Goal: Task Accomplishment & Management: Use online tool/utility

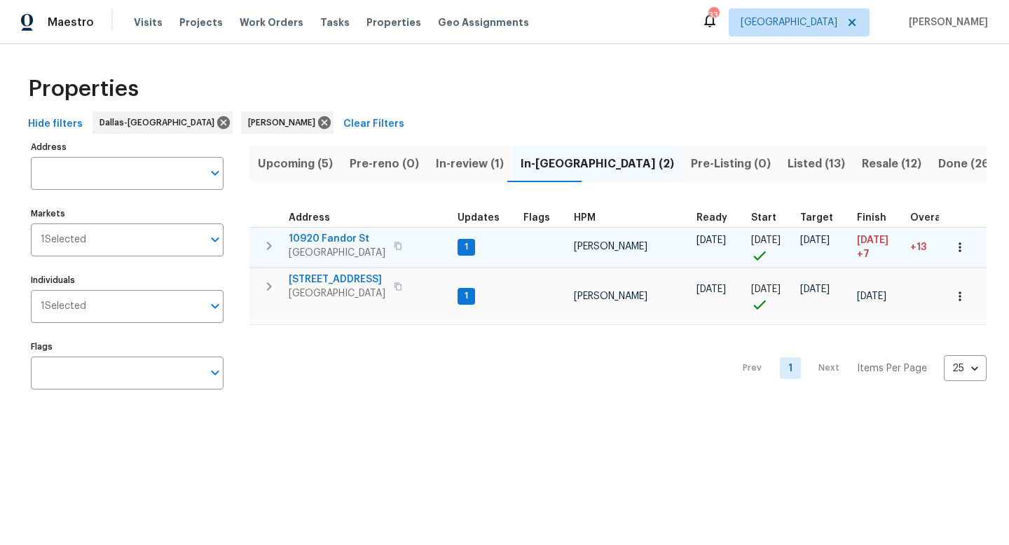
click at [348, 238] on span "10920 Fandor St" at bounding box center [337, 239] width 97 height 14
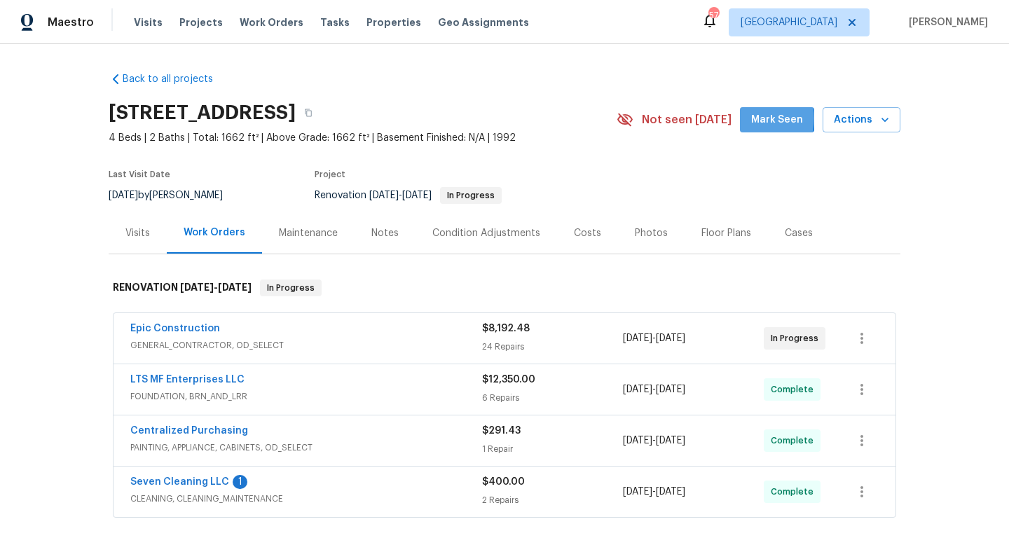
click at [757, 118] on span "Mark Seen" at bounding box center [777, 120] width 52 height 18
click at [194, 328] on link "Epic Construction" at bounding box center [175, 329] width 90 height 10
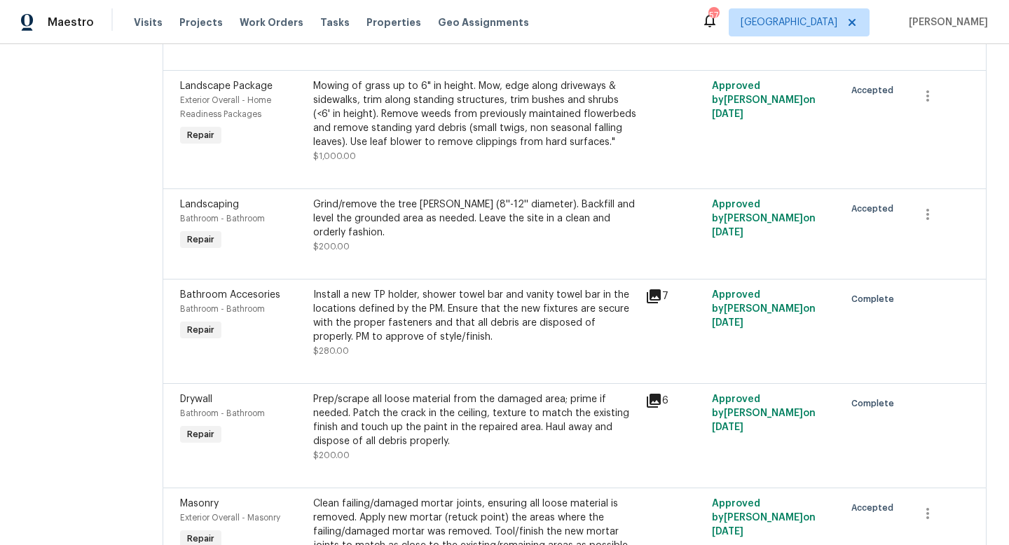
scroll to position [2293, 0]
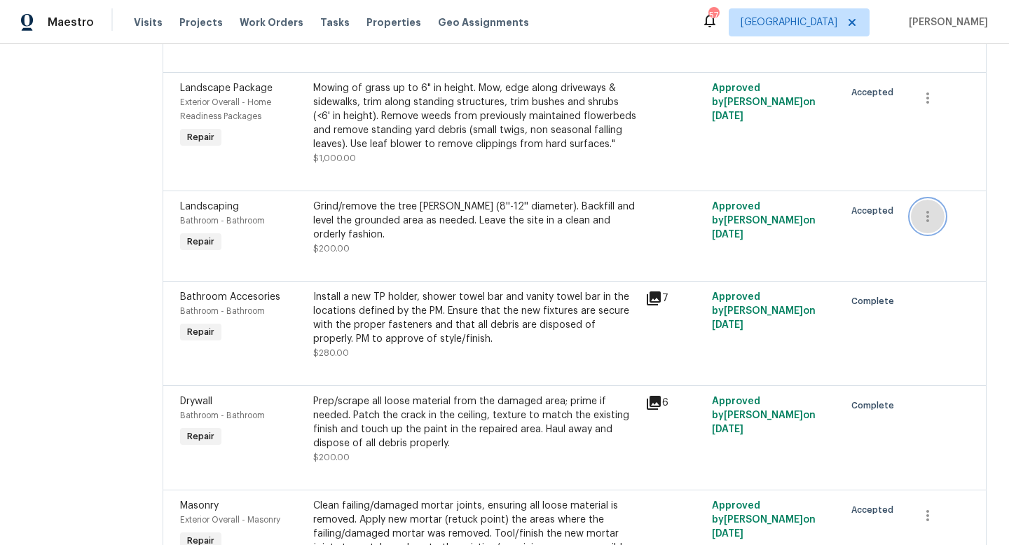
click at [928, 212] on icon "button" at bounding box center [927, 216] width 17 height 17
click at [928, 217] on li "Cancel" at bounding box center [936, 210] width 54 height 23
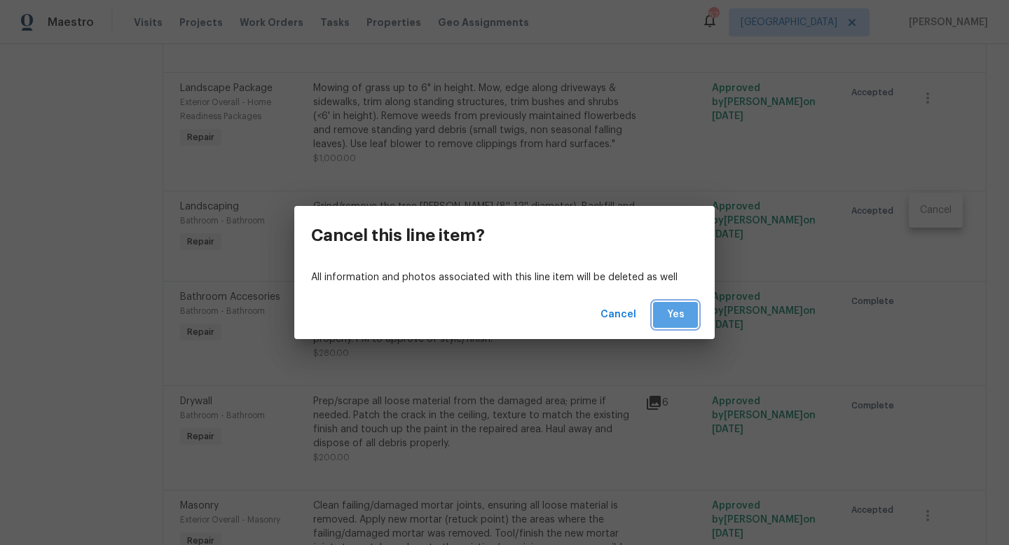
click at [688, 311] on button "Yes" at bounding box center [675, 315] width 45 height 26
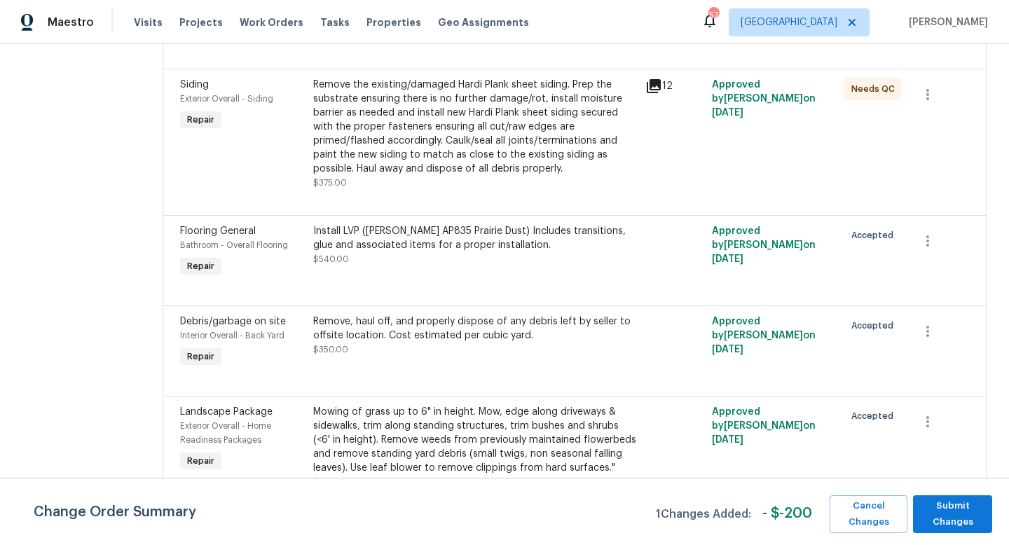
scroll to position [1970, 0]
click at [928, 232] on icon "button" at bounding box center [927, 240] width 17 height 17
click at [933, 233] on li "Cancel" at bounding box center [936, 233] width 54 height 23
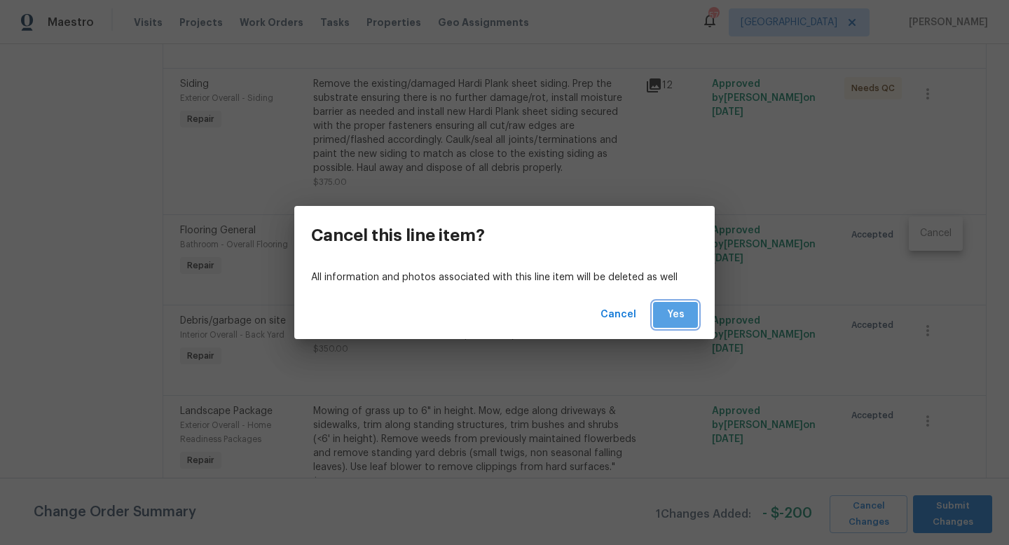
click at [665, 316] on span "Yes" at bounding box center [675, 315] width 22 height 18
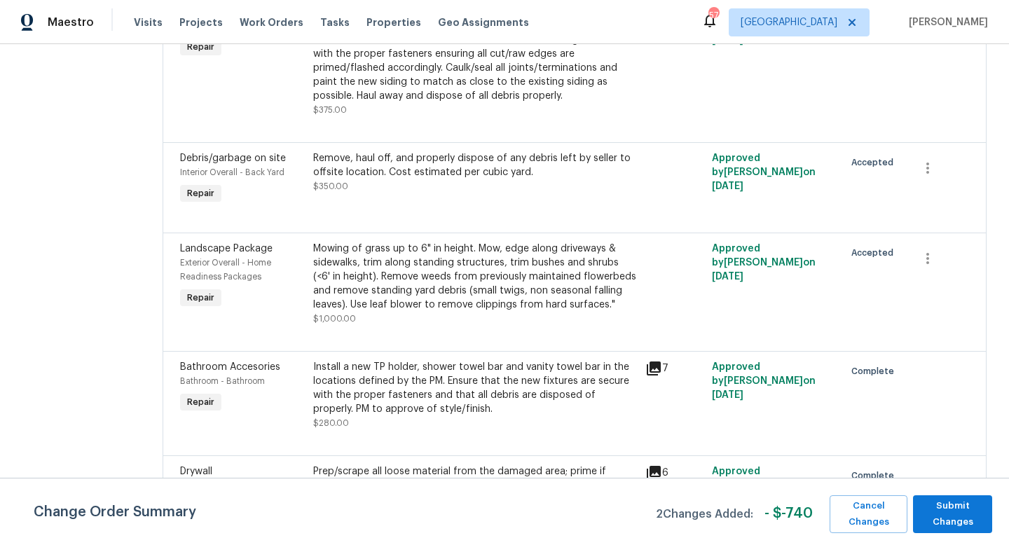
scroll to position [2045, 0]
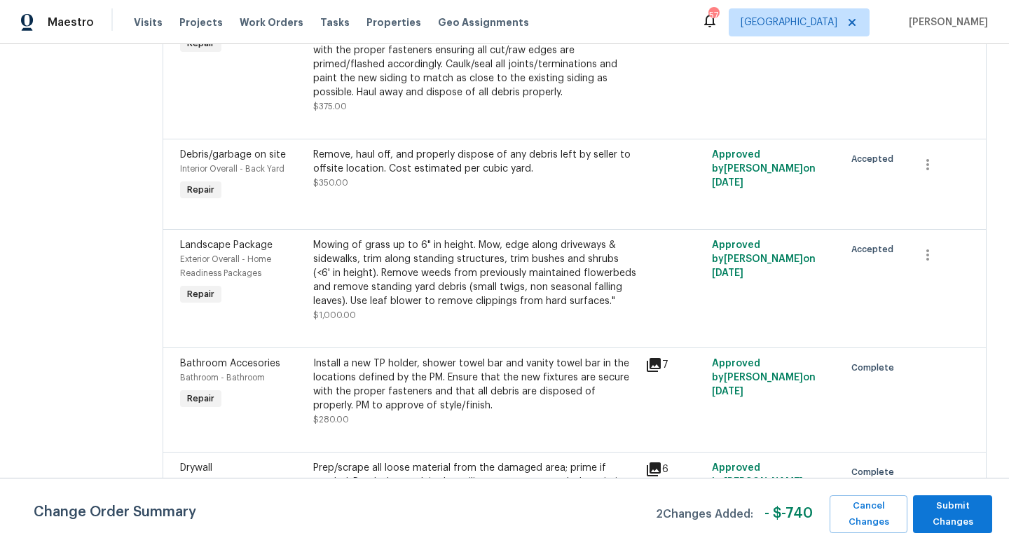
click at [472, 294] on div "Mowing of grass up to 6" in height. Mow, edge along driveways & sidewalks, trim…" at bounding box center [475, 273] width 324 height 70
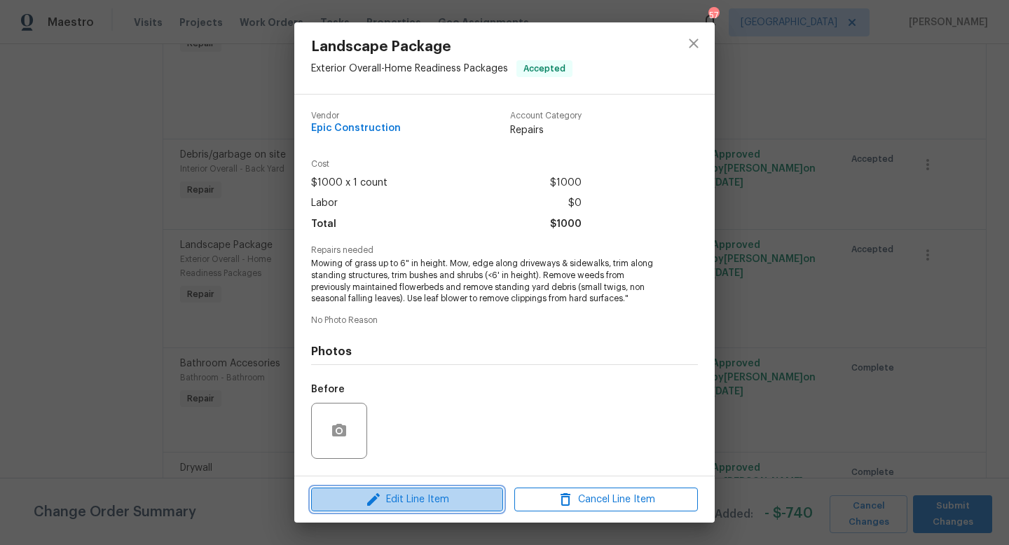
click at [416, 495] on span "Edit Line Item" at bounding box center [407, 500] width 184 height 18
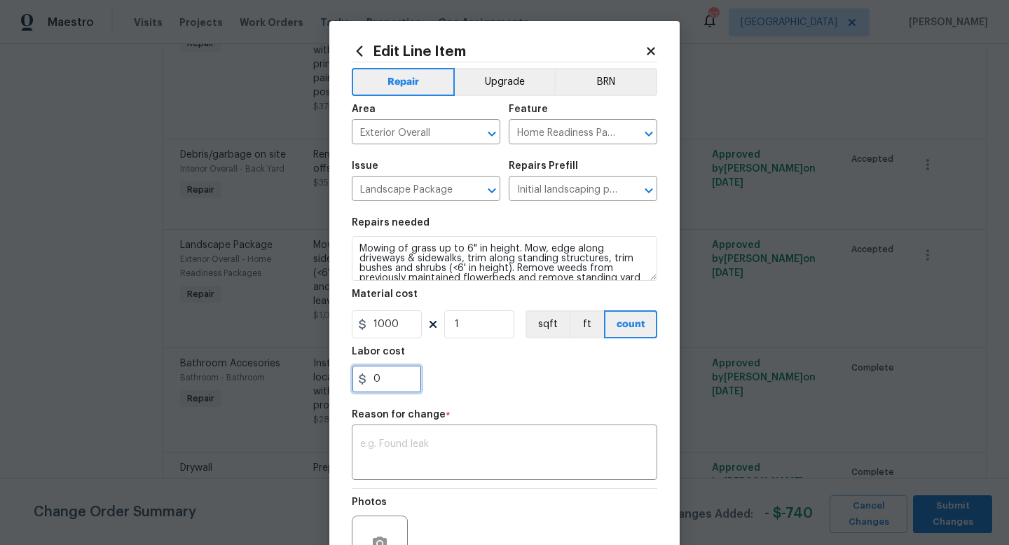
click at [394, 380] on input "0" at bounding box center [387, 379] width 70 height 28
type input "740"
click at [404, 450] on textarea at bounding box center [504, 453] width 289 height 29
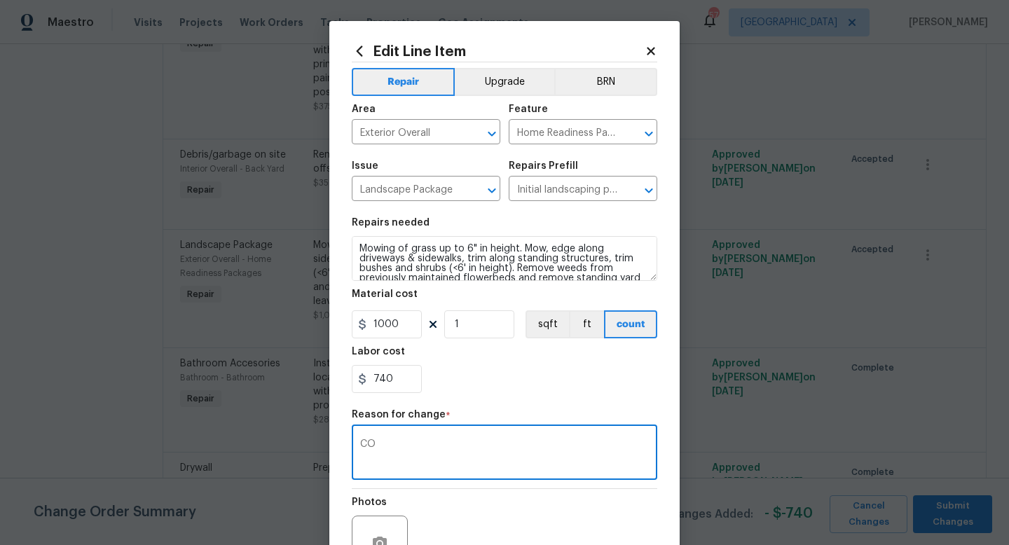
scroll to position [146, 0]
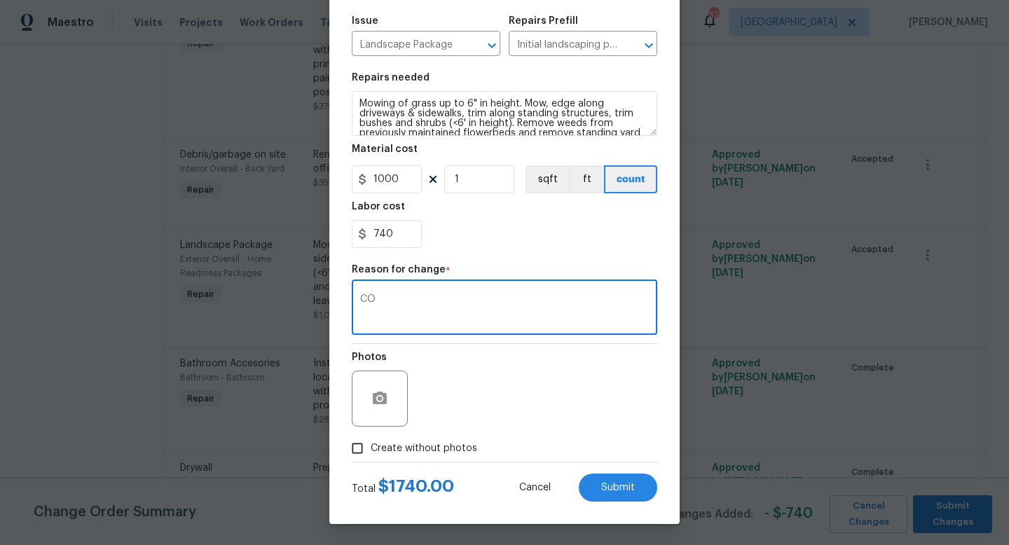
type textarea "CO"
click at [362, 451] on input "Create without photos" at bounding box center [357, 448] width 27 height 27
checkbox input "true"
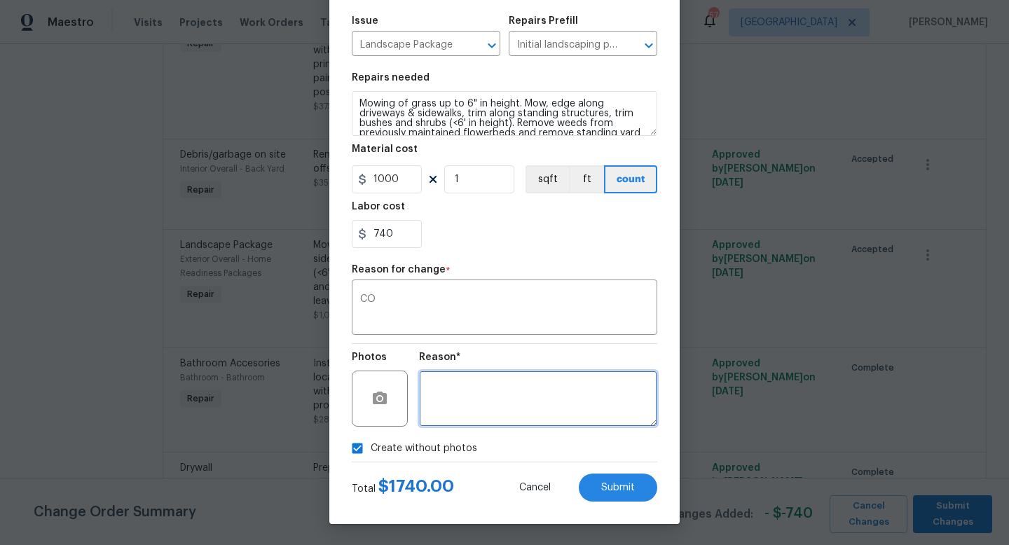
click at [491, 402] on textarea at bounding box center [538, 399] width 238 height 56
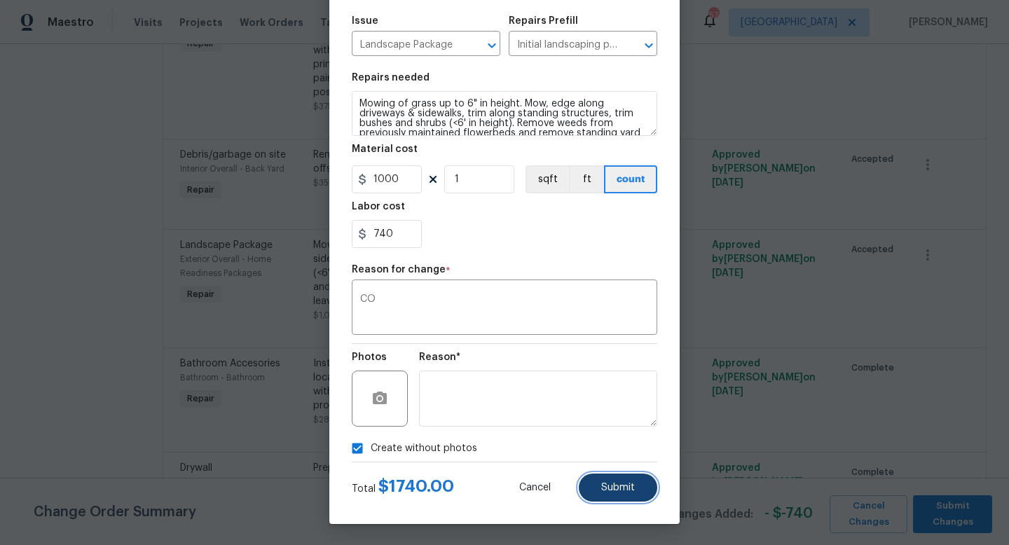
click at [604, 476] on button "Submit" at bounding box center [618, 488] width 78 height 28
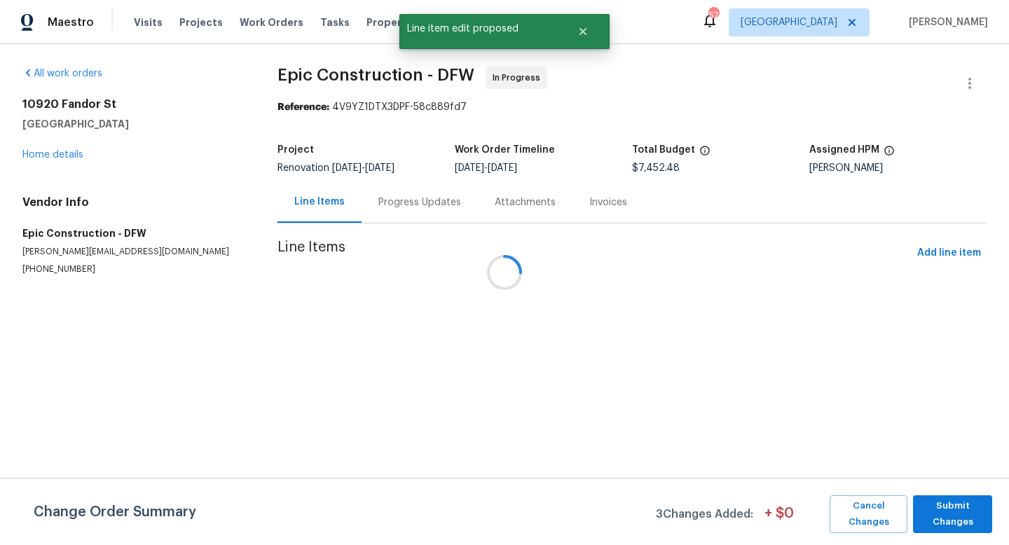
scroll to position [0, 0]
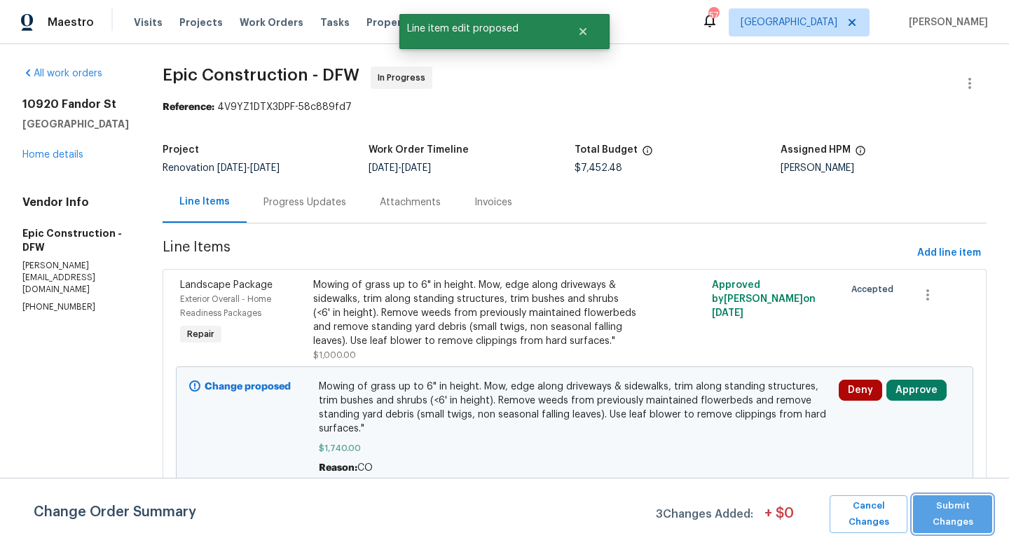
click at [932, 504] on span "Submit Changes" at bounding box center [952, 514] width 65 height 32
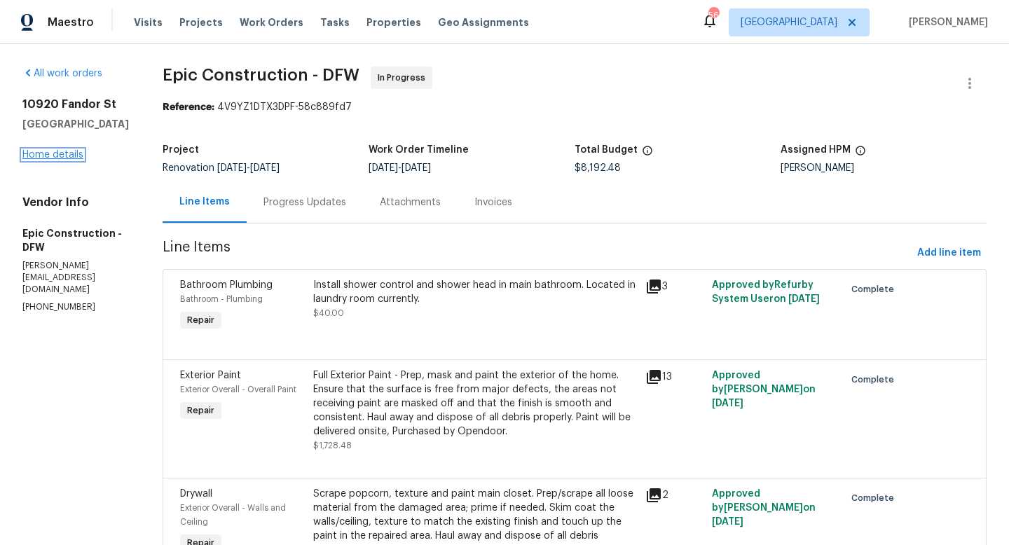
click at [68, 160] on link "Home details" at bounding box center [52, 155] width 61 height 10
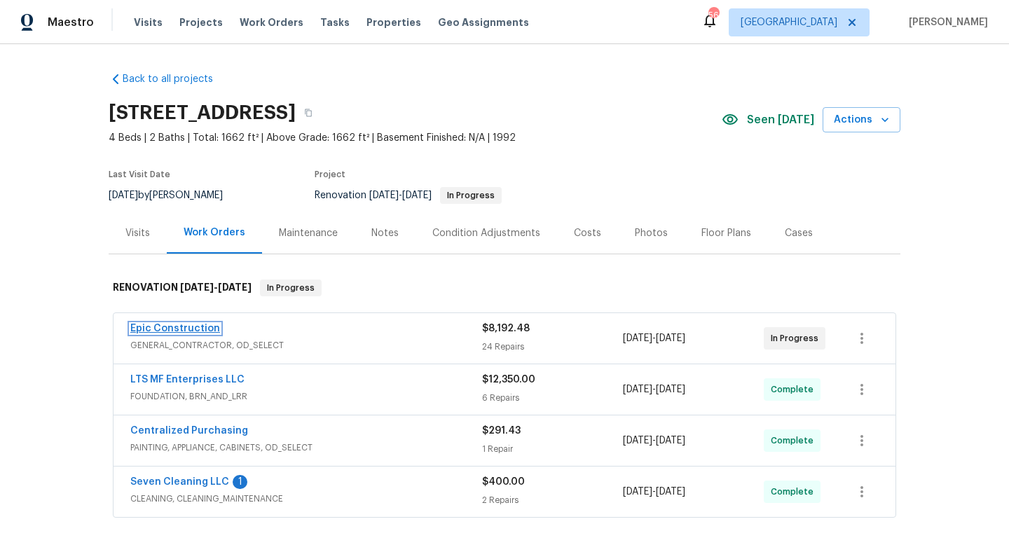
click at [158, 329] on link "Epic Construction" at bounding box center [175, 329] width 90 height 10
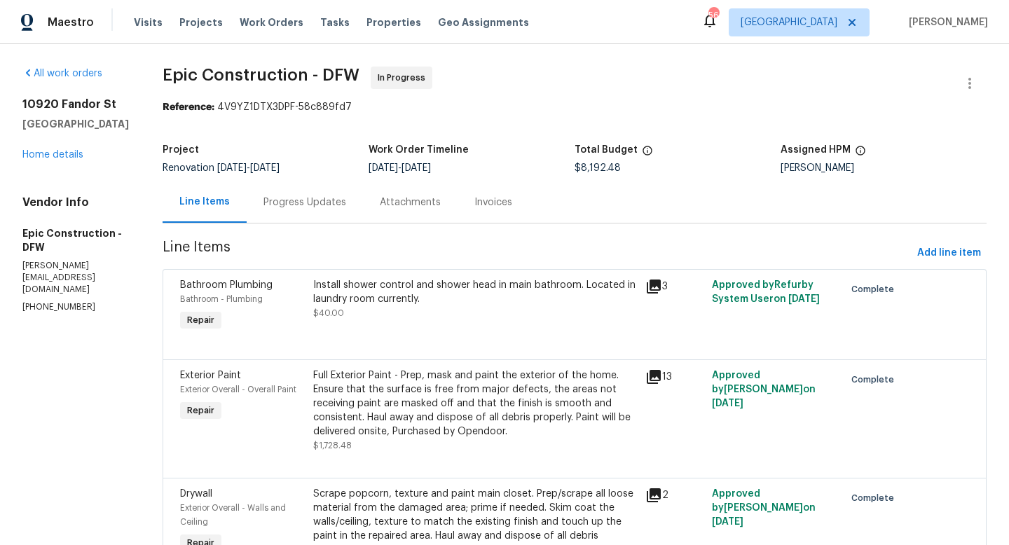
click at [264, 204] on div "Progress Updates" at bounding box center [304, 202] width 83 height 14
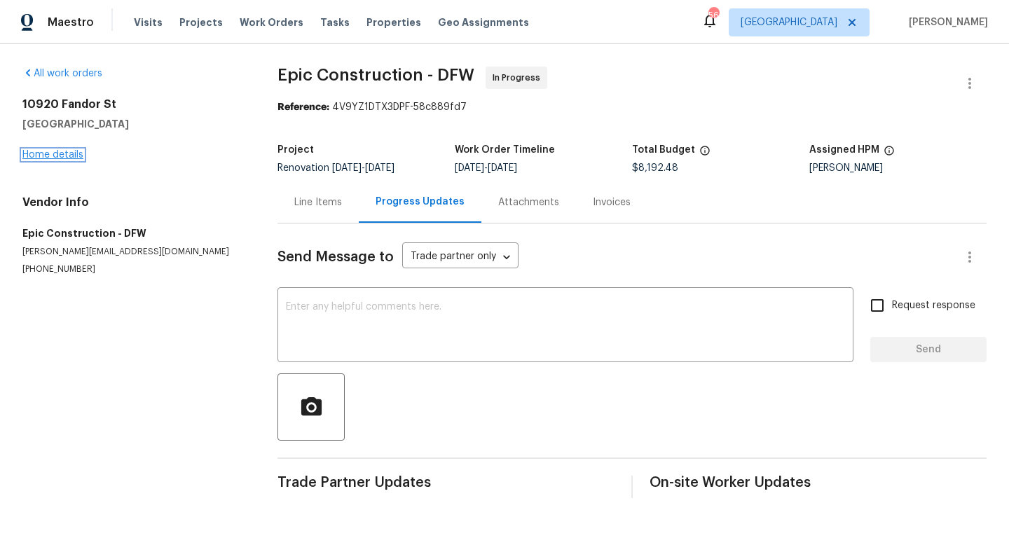
click at [47, 153] on link "Home details" at bounding box center [52, 155] width 61 height 10
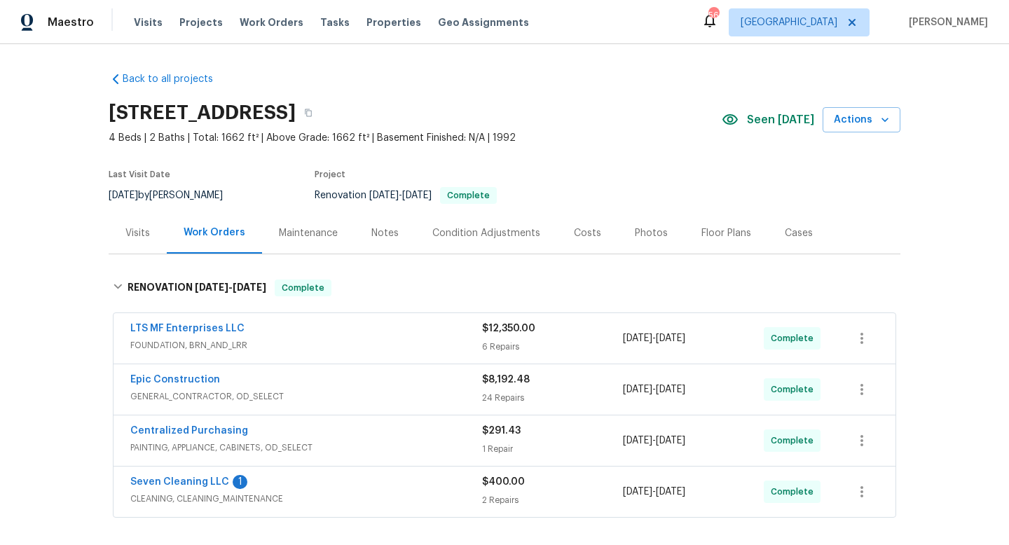
click at [381, 235] on div "Notes" at bounding box center [384, 233] width 27 height 14
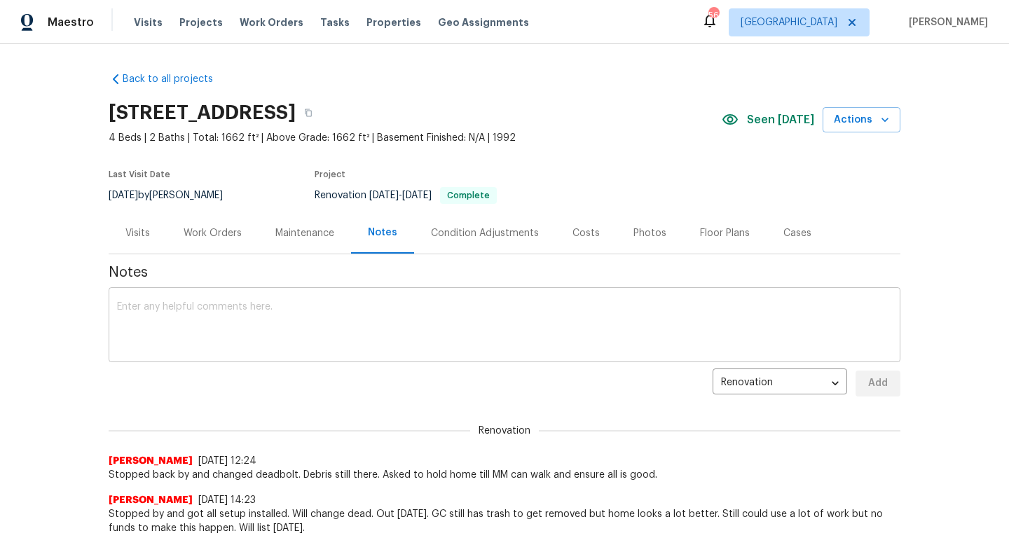
click at [351, 325] on textarea at bounding box center [504, 326] width 775 height 49
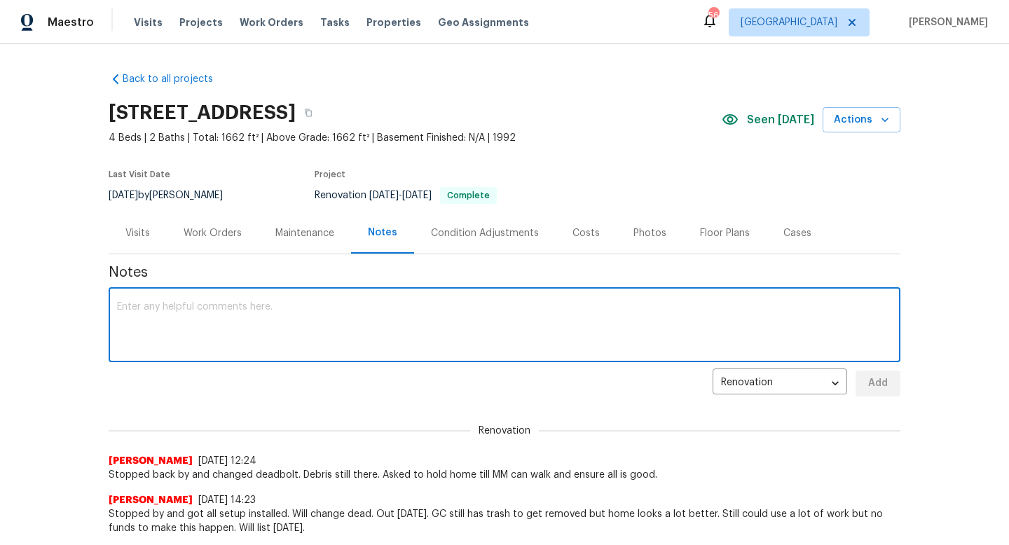
paste textarea "Debris- All interior/exterior debris, and personal items have been removed. (Do…"
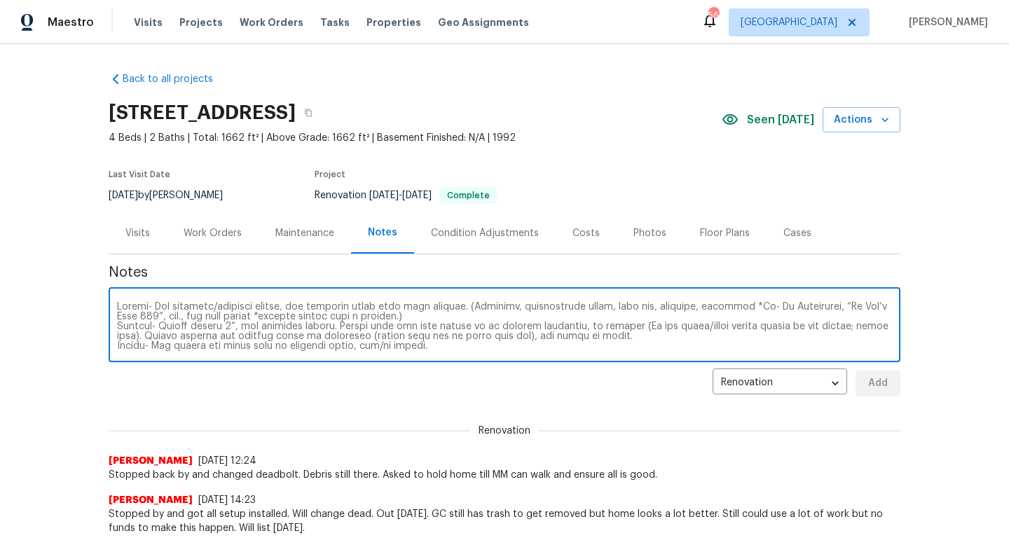
scroll to position [118, 0]
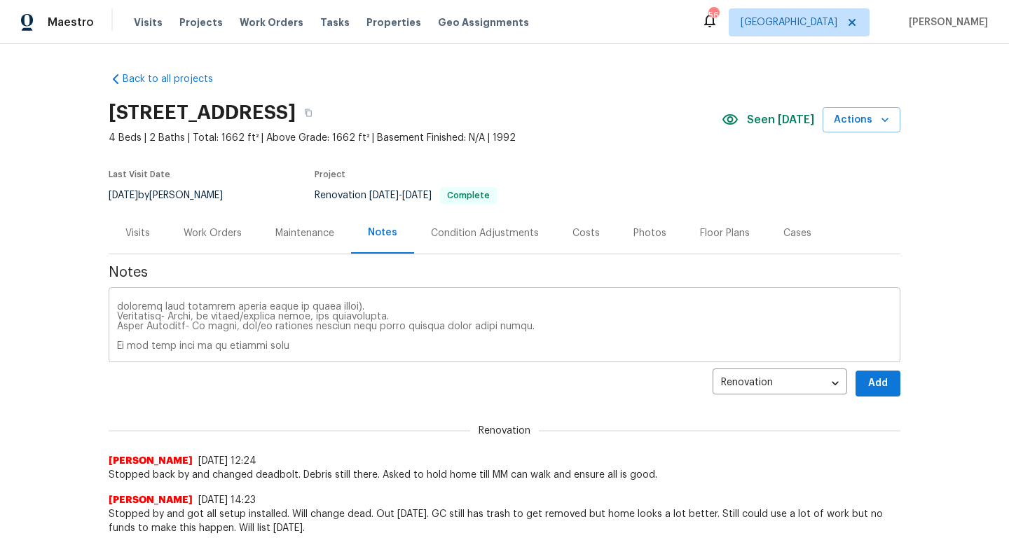
drag, startPoint x: 285, startPoint y: 352, endPoint x: 114, endPoint y: 345, distance: 171.8
click at [114, 345] on div "x ​" at bounding box center [505, 326] width 792 height 71
drag, startPoint x: 114, startPoint y: 345, endPoint x: 261, endPoint y: 345, distance: 147.1
click at [261, 345] on div "x ​" at bounding box center [505, 326] width 792 height 71
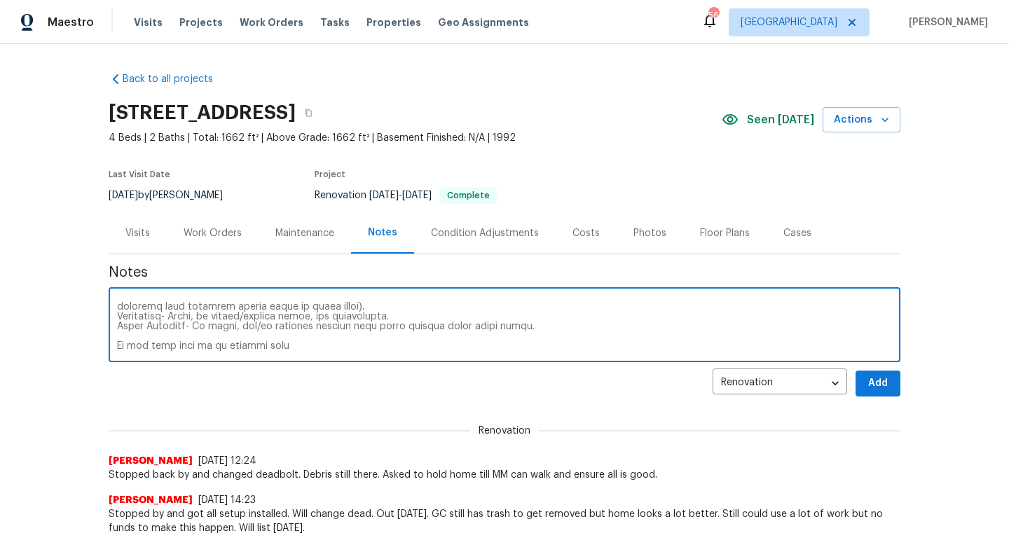
drag, startPoint x: 275, startPoint y: 345, endPoint x: 116, endPoint y: 346, distance: 158.3
click at [117, 346] on textarea at bounding box center [504, 326] width 775 height 49
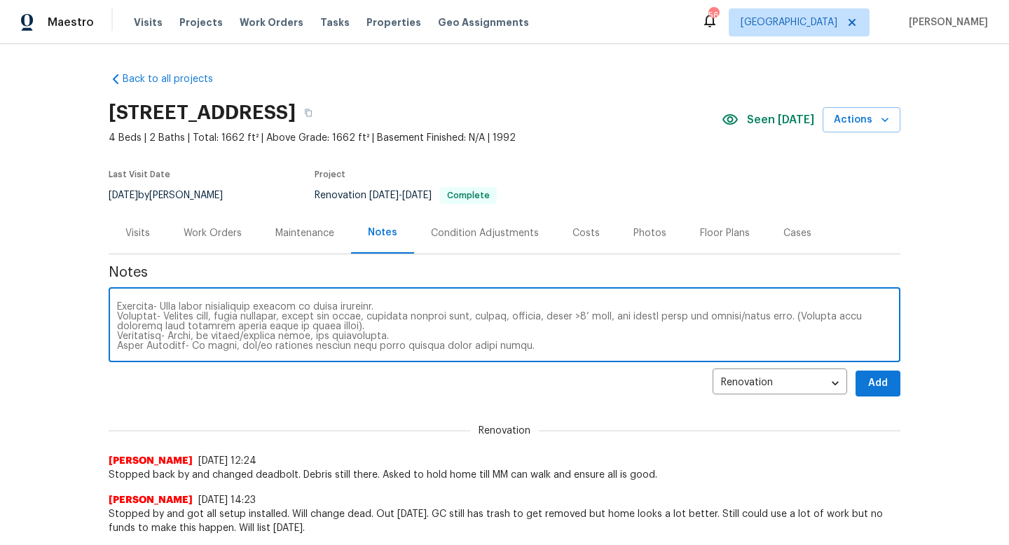
type textarea "Debris- All interior/exterior debris, and personal items have been removed. (Do…"
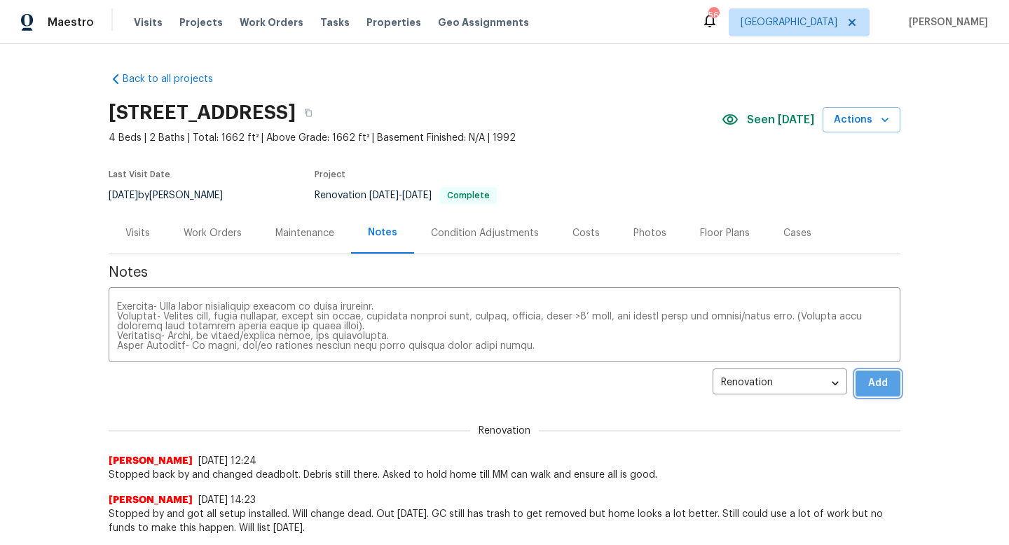
click at [870, 384] on span "Add" at bounding box center [878, 384] width 22 height 18
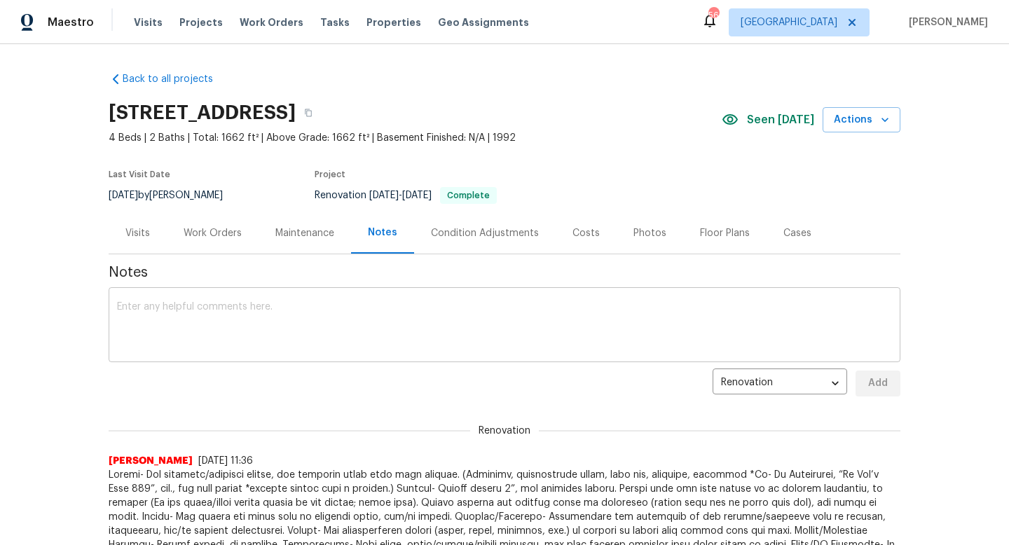
scroll to position [0, 0]
click at [364, 356] on div "x ​" at bounding box center [505, 326] width 792 height 71
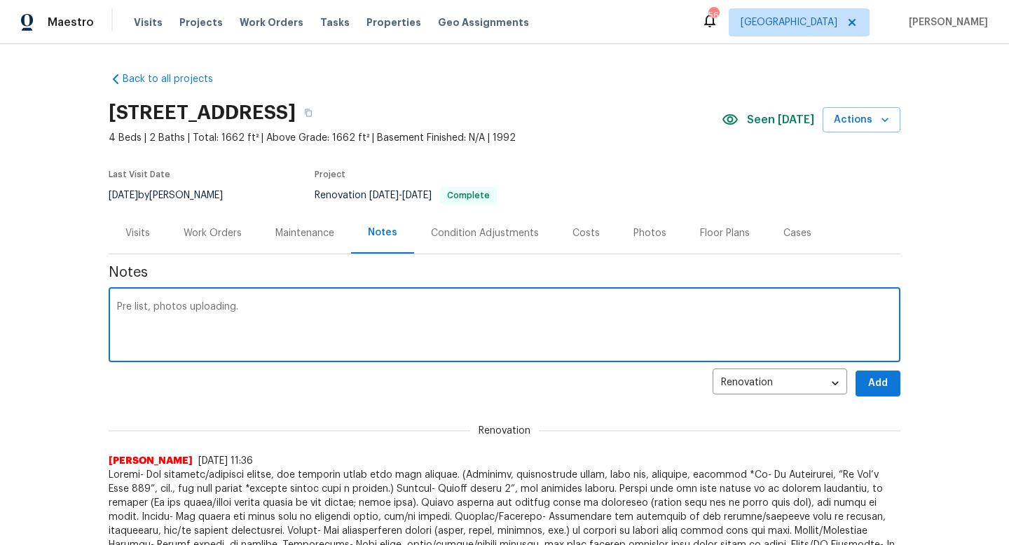
type textarea "Pre list, photos uploading."
click at [879, 379] on span "Add" at bounding box center [878, 384] width 22 height 18
